Goal: Find specific page/section: Find specific page/section

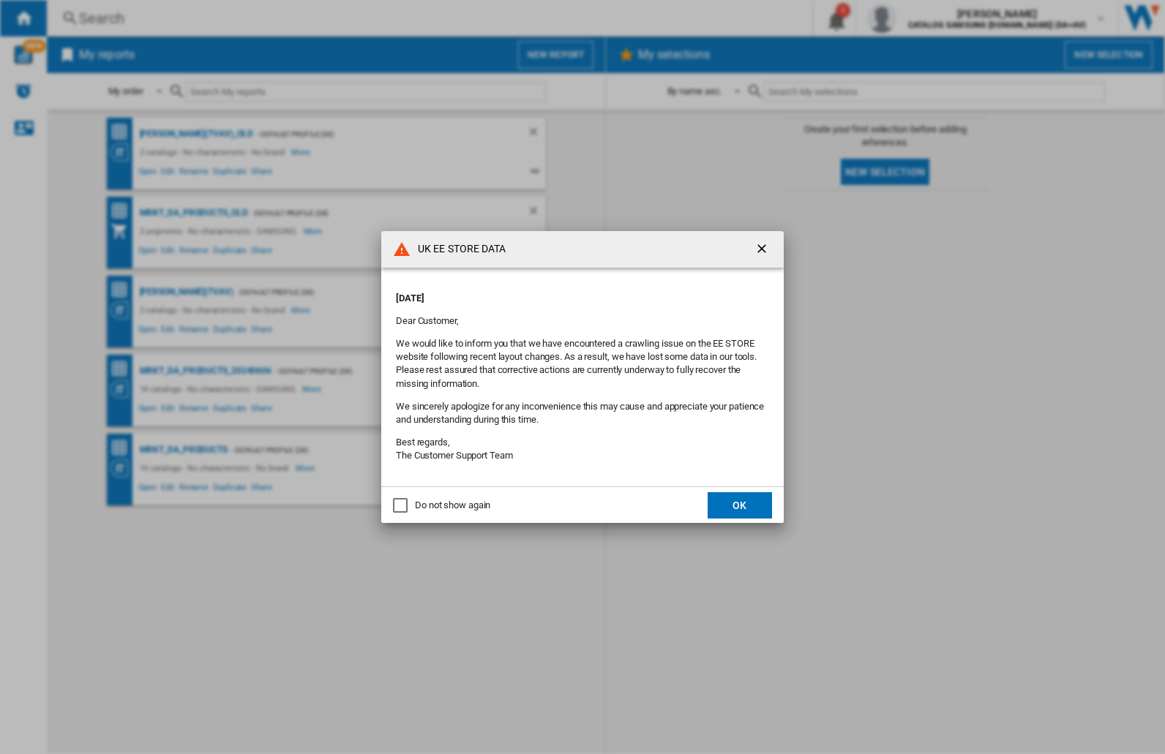
click at [925, 18] on div "UK EE STORE DATA [DATE] Dear Customer, We would like to inform you that we have…" at bounding box center [582, 377] width 1165 height 754
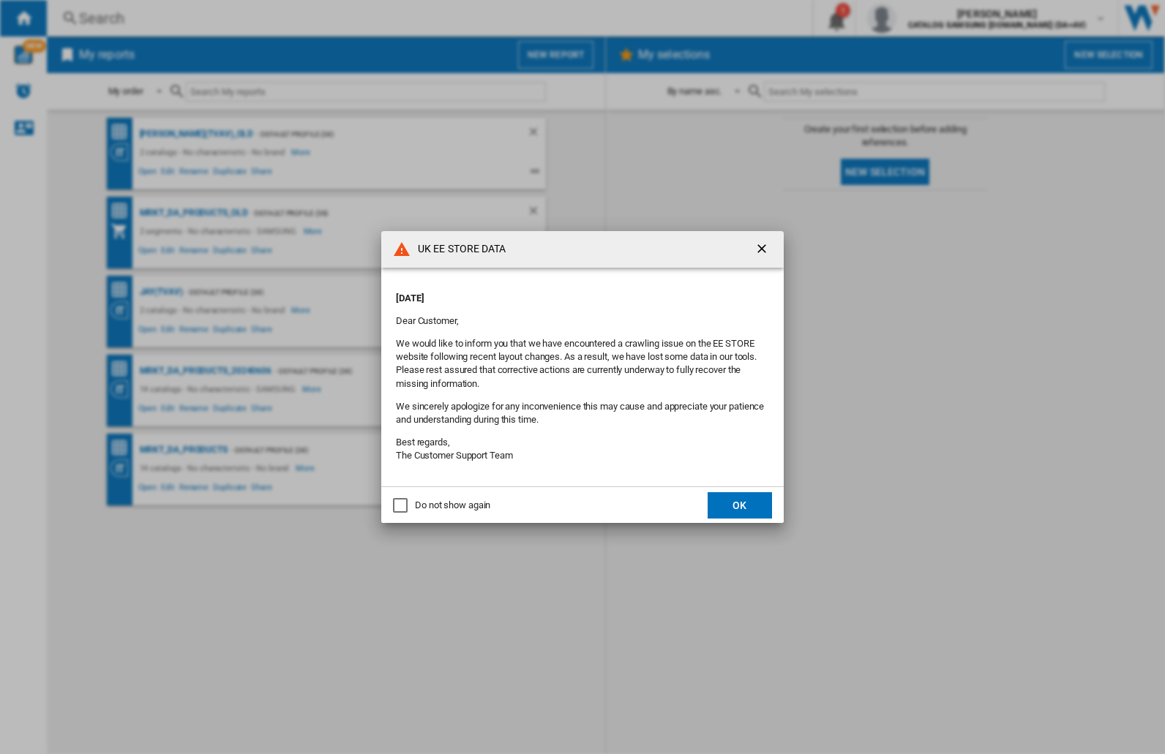
click at [925, 18] on div "UK EE STORE DATA [DATE] Dear Customer, We would like to inform you that we have…" at bounding box center [582, 377] width 1165 height 754
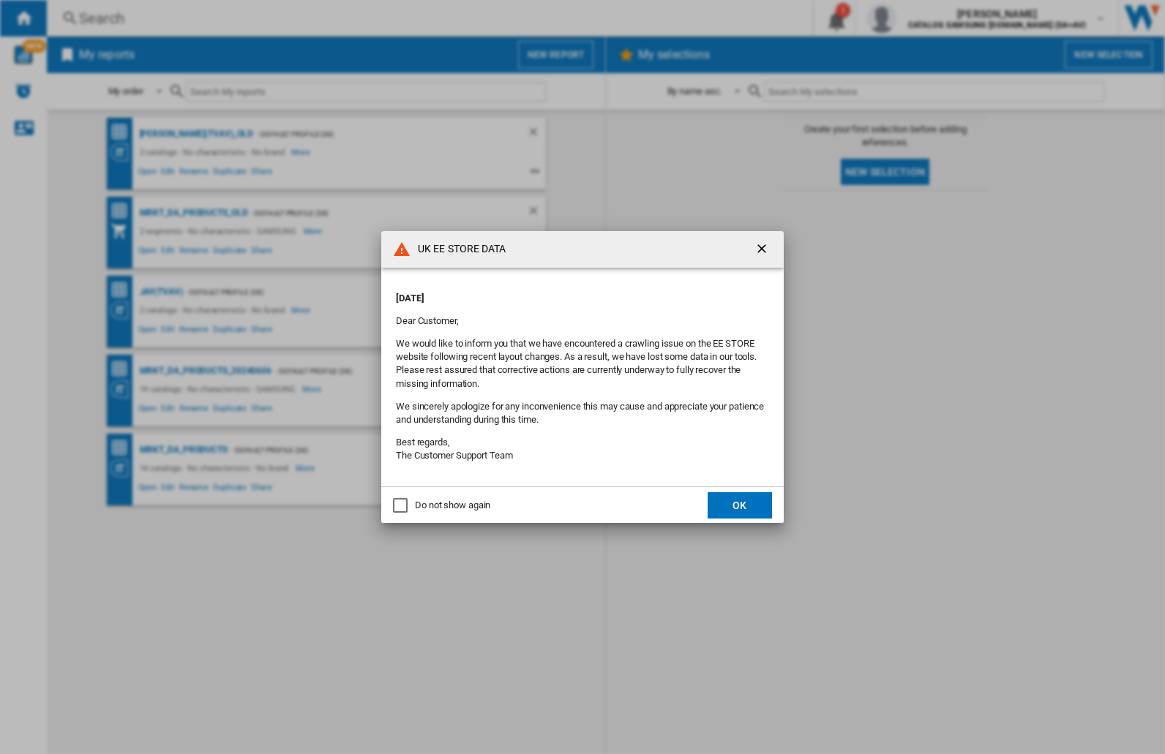
click at [925, 18] on div "UK EE STORE DATA [DATE] Dear Customer, We would like to inform you that we have…" at bounding box center [582, 377] width 1165 height 754
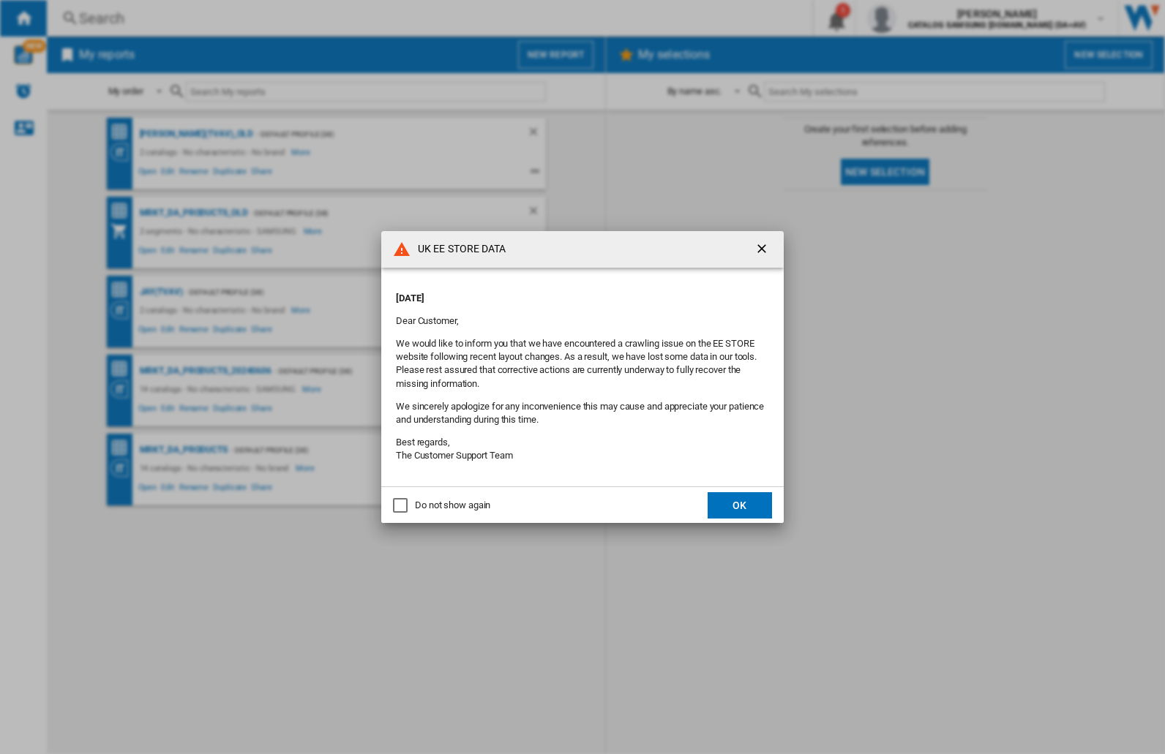
click at [925, 18] on div "UK EE STORE DATA [DATE] Dear Customer, We would like to inform you that we have…" at bounding box center [582, 377] width 1165 height 754
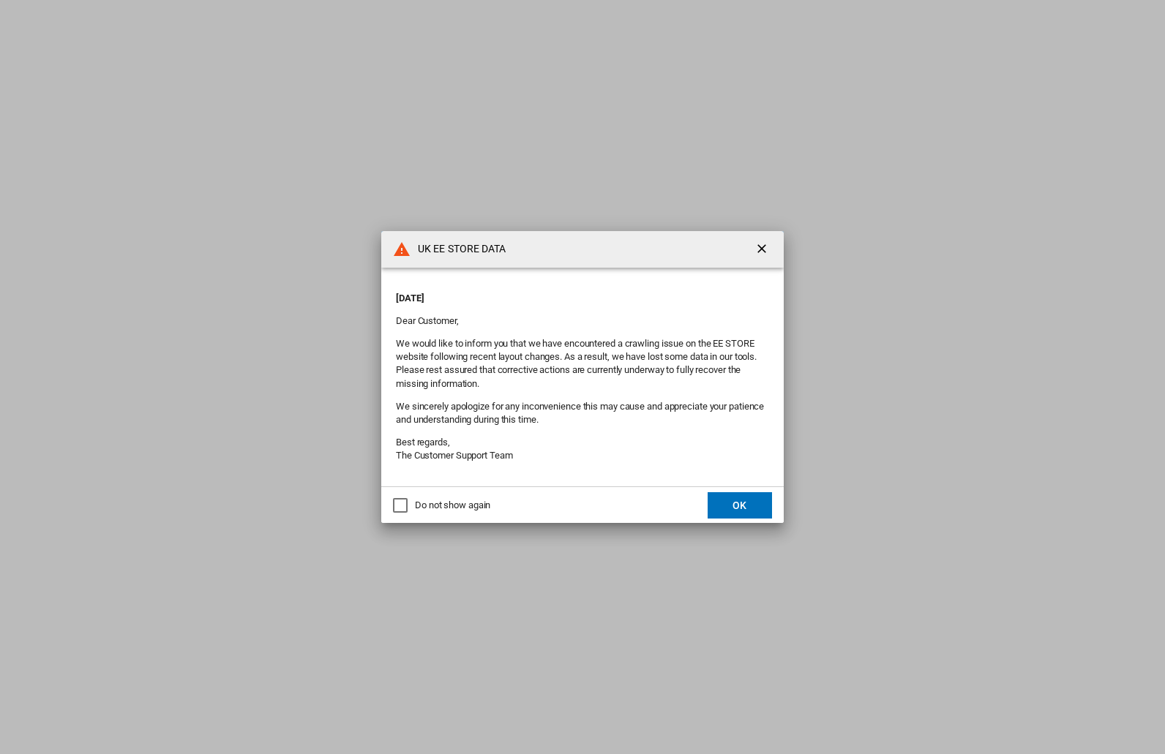
click at [597, 293] on p "[DATE]" at bounding box center [582, 298] width 373 height 13
